Goal: Task Accomplishment & Management: Use online tool/utility

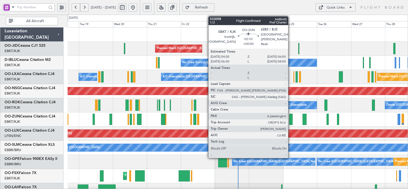
click at [290, 120] on div at bounding box center [290, 119] width 3 height 11
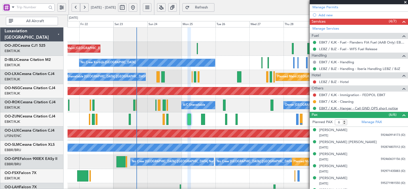
scroll to position [136, 0]
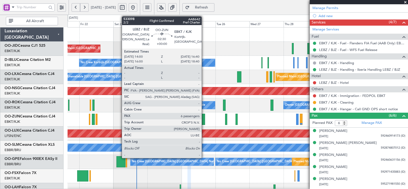
click at [204, 117] on div at bounding box center [203, 119] width 4 height 11
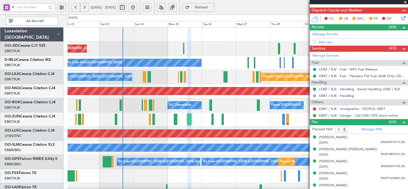
scroll to position [119, 0]
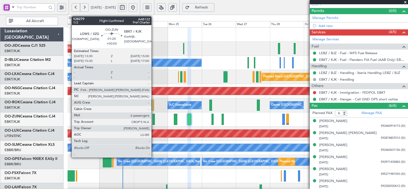
click at [154, 120] on div at bounding box center [153, 119] width 2 height 11
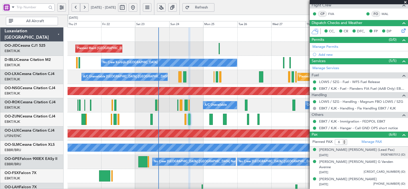
scroll to position [97, 0]
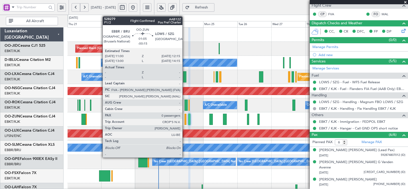
click at [185, 120] on div at bounding box center [185, 119] width 2 height 11
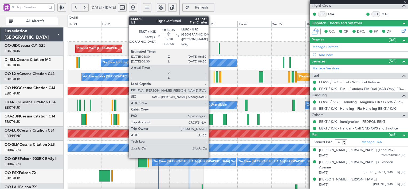
type input "-00:15"
type input "0"
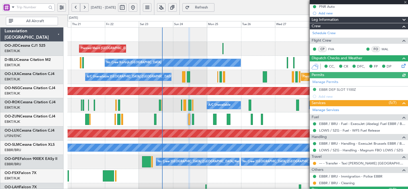
scroll to position [74, 0]
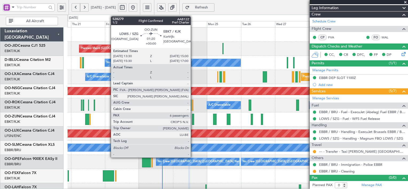
click at [193, 116] on div at bounding box center [193, 119] width 2 height 11
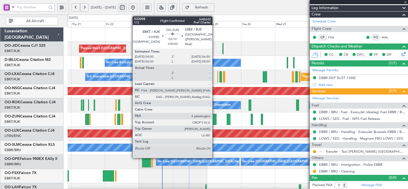
type input "6"
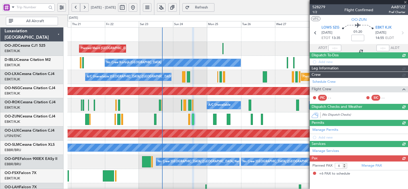
scroll to position [0, 0]
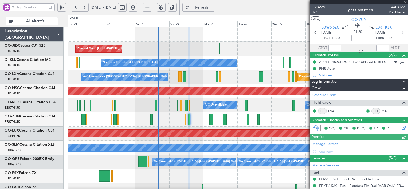
click at [376, 132] on div "FP" at bounding box center [373, 129] width 13 height 8
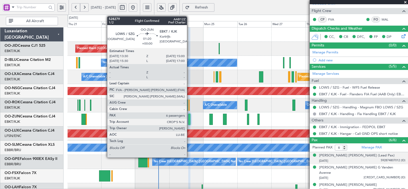
scroll to position [91, 0]
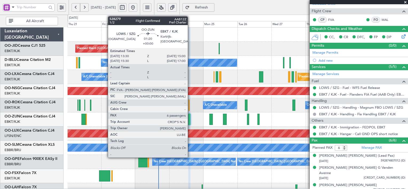
click at [190, 117] on div at bounding box center [189, 119] width 2 height 11
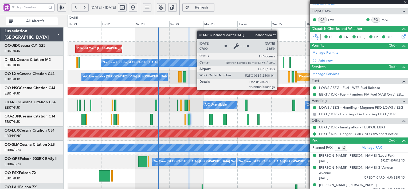
scroll to position [0, 0]
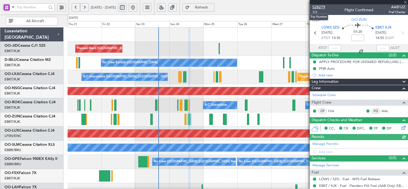
click at [322, 6] on span "528279" at bounding box center [318, 7] width 13 height 6
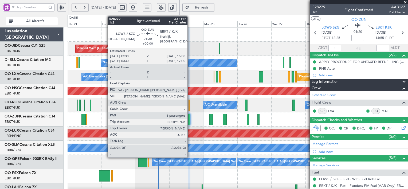
click at [190, 120] on div at bounding box center [189, 119] width 2 height 11
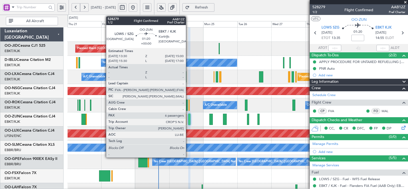
click at [188, 116] on div at bounding box center [189, 119] width 2 height 11
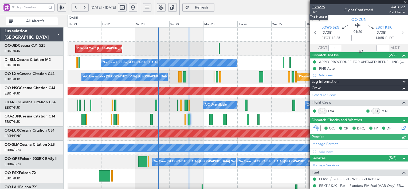
click at [322, 5] on span "528279" at bounding box center [318, 7] width 13 height 6
